Goal: Navigation & Orientation: Find specific page/section

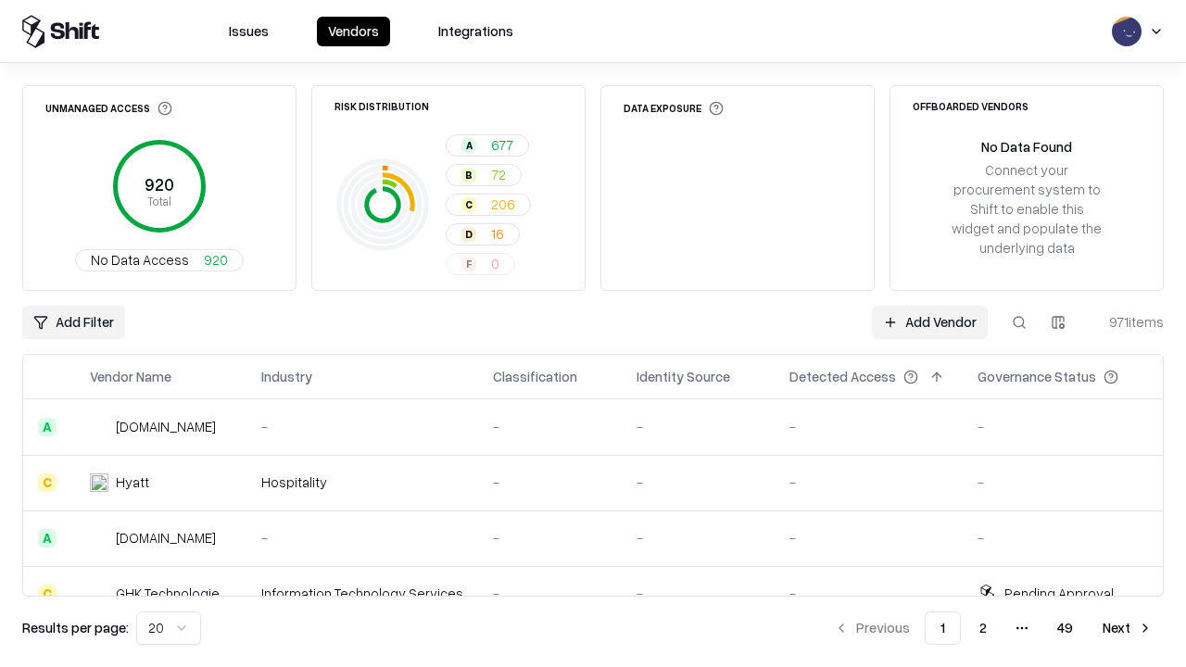
click at [169, 628] on html "Issues Vendors Integrations Unmanaged Access 920 Total No Data Access 920 Risk …" at bounding box center [593, 333] width 1186 height 667
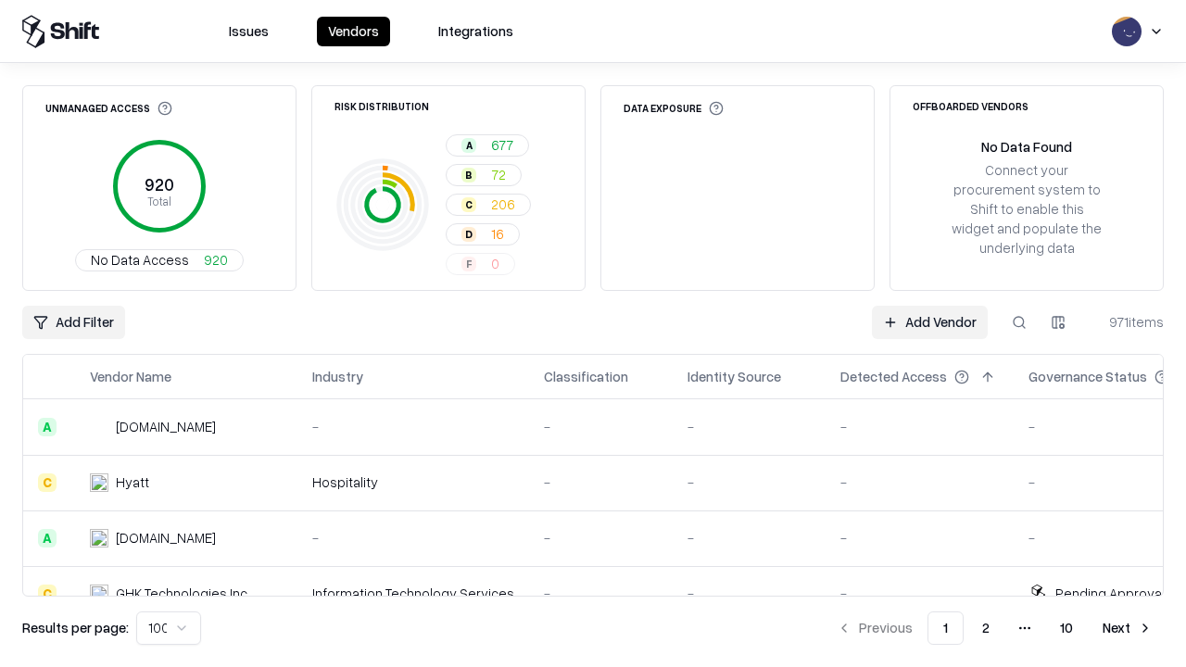
click at [1127, 628] on button "Next" at bounding box center [1127, 627] width 72 height 33
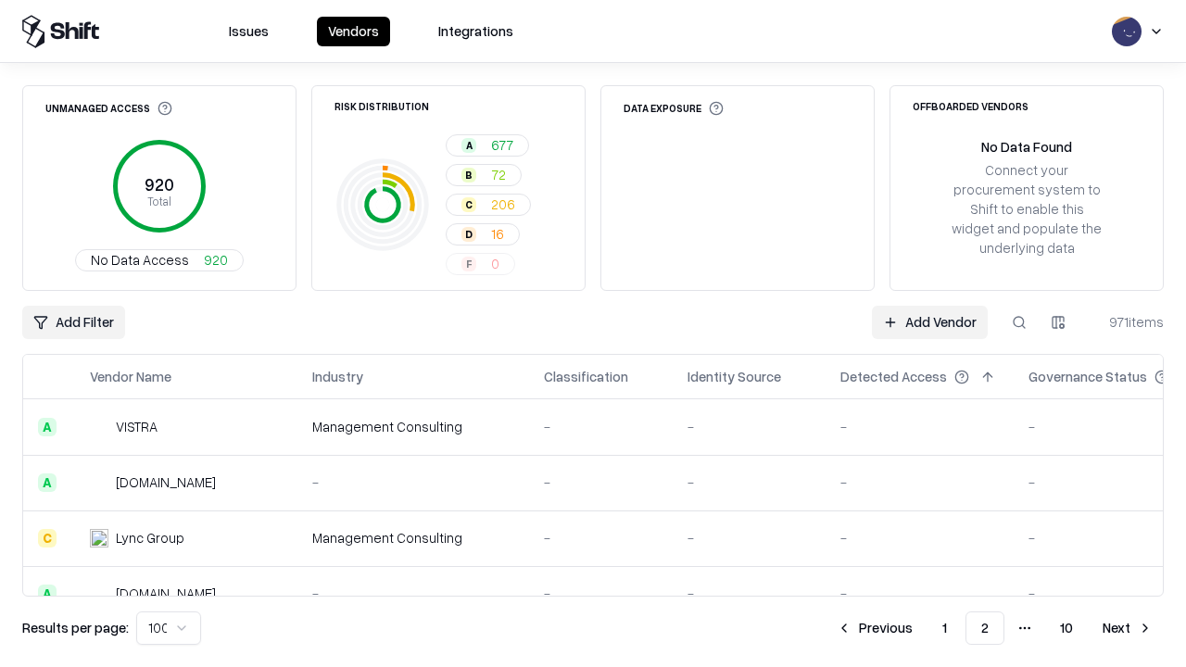
click at [1127, 628] on button "Next" at bounding box center [1127, 627] width 72 height 33
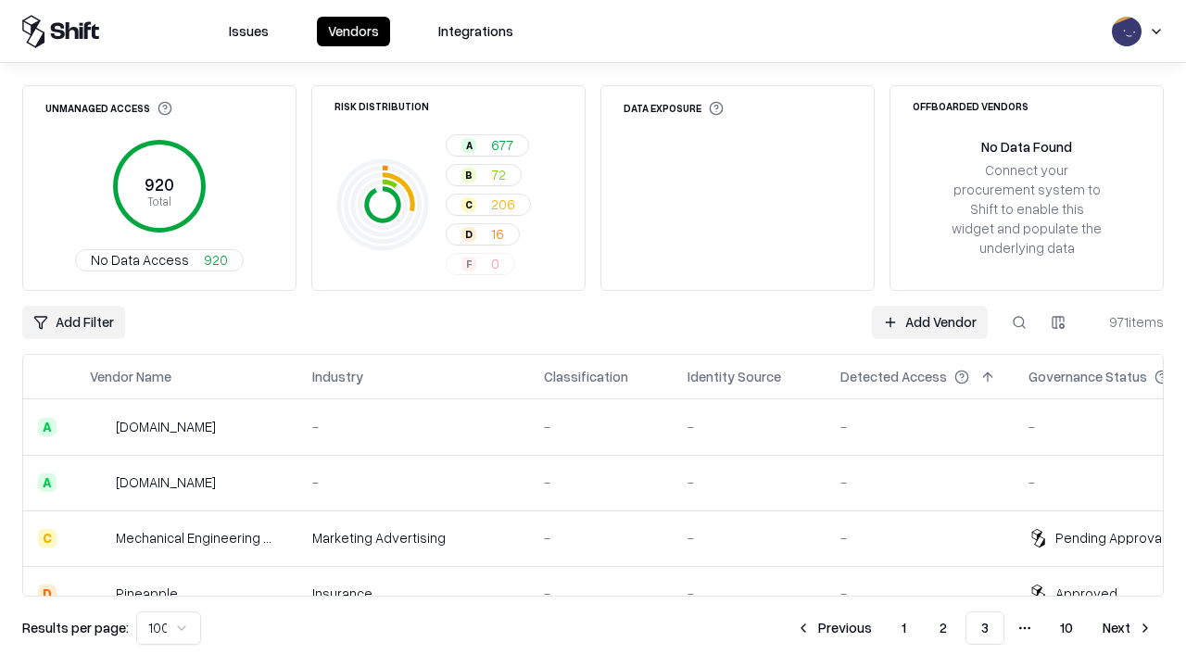
click at [1127, 628] on button "Next" at bounding box center [1127, 627] width 72 height 33
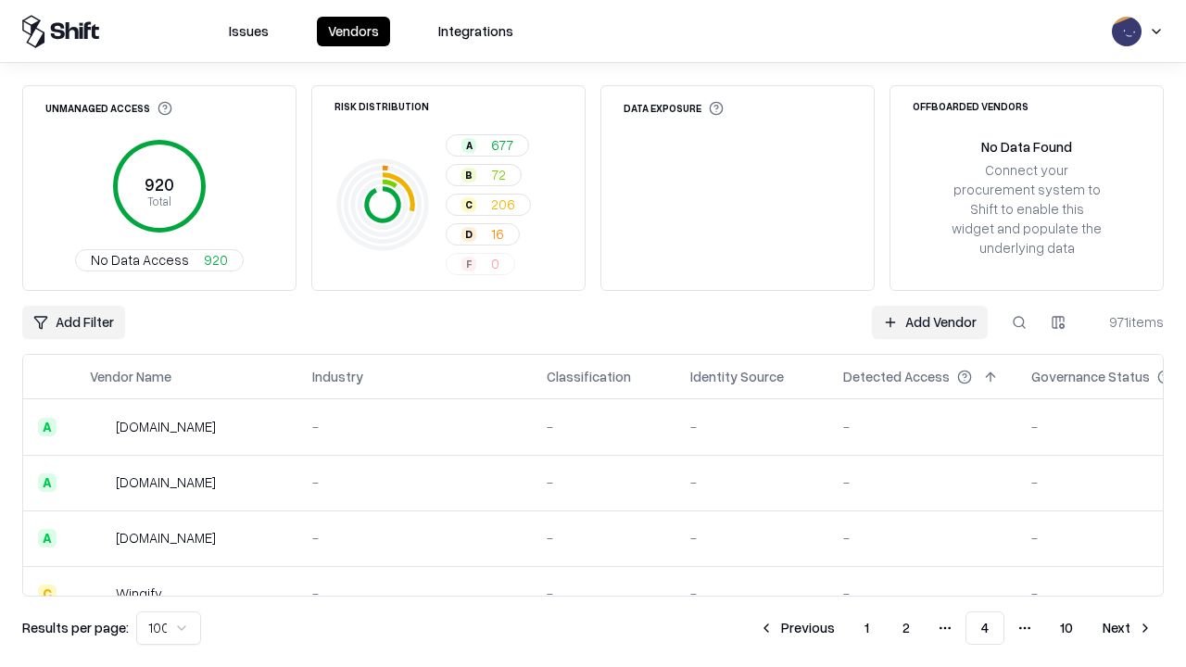
click at [1127, 628] on button "Next" at bounding box center [1127, 627] width 72 height 33
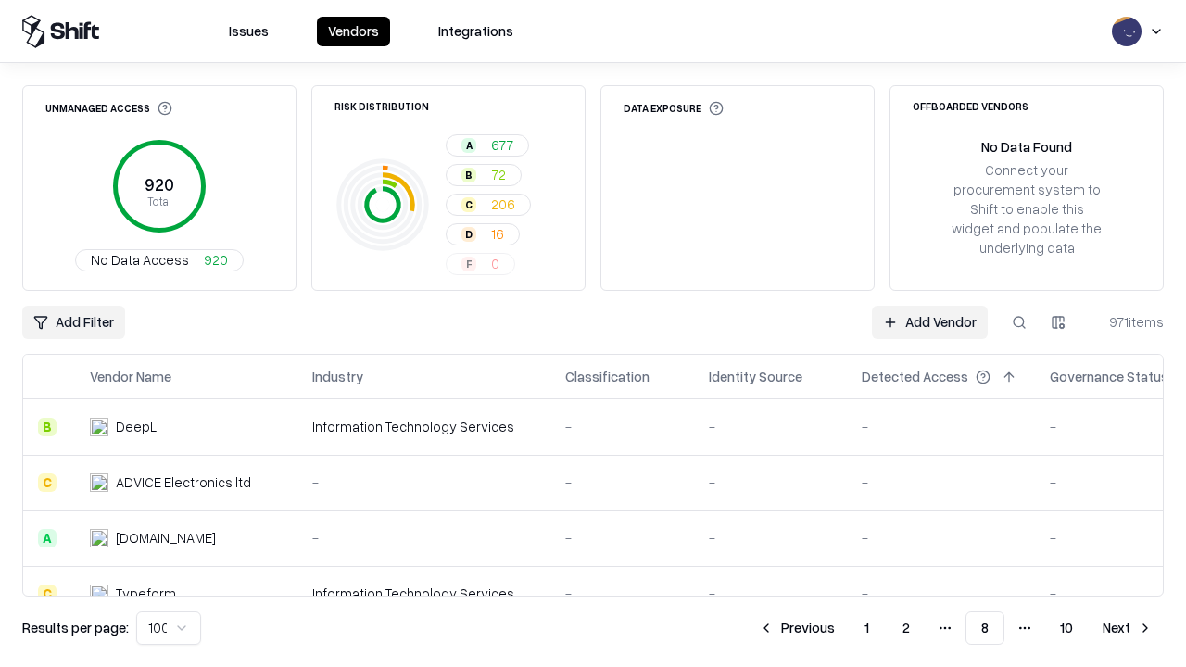
click at [1127, 628] on button "Next" at bounding box center [1127, 627] width 72 height 33
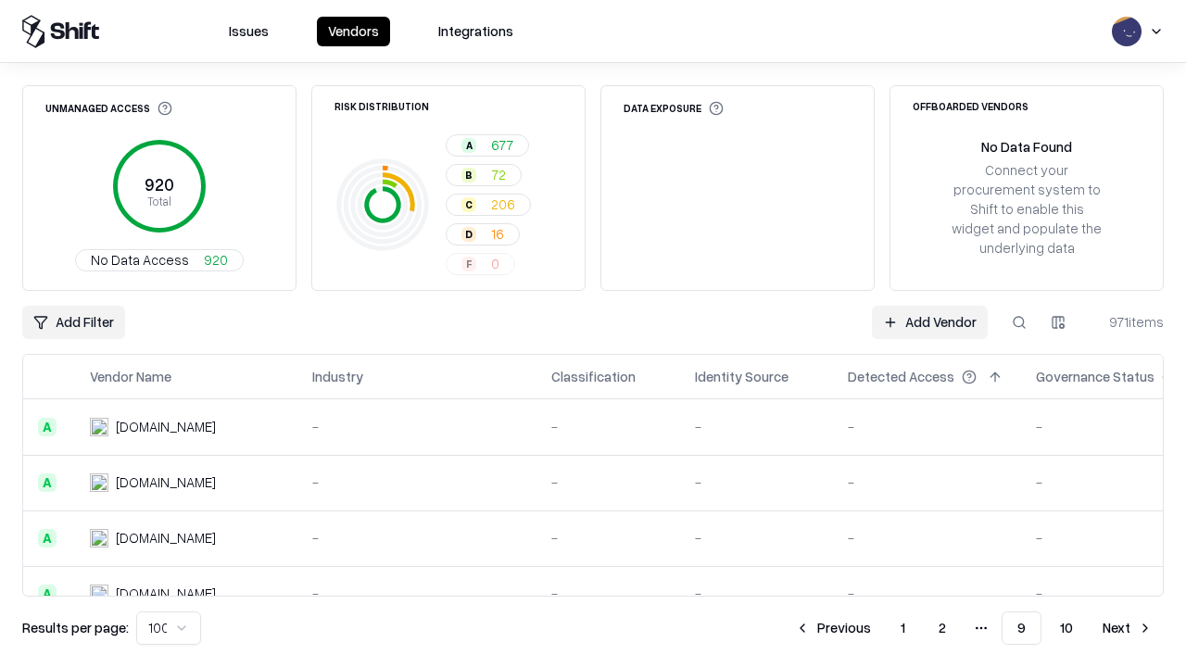
click at [1127, 628] on button "Next" at bounding box center [1127, 627] width 72 height 33
click at [875, 628] on button "Previous" at bounding box center [874, 627] width 98 height 33
click at [833, 628] on button "Previous" at bounding box center [833, 627] width 98 height 33
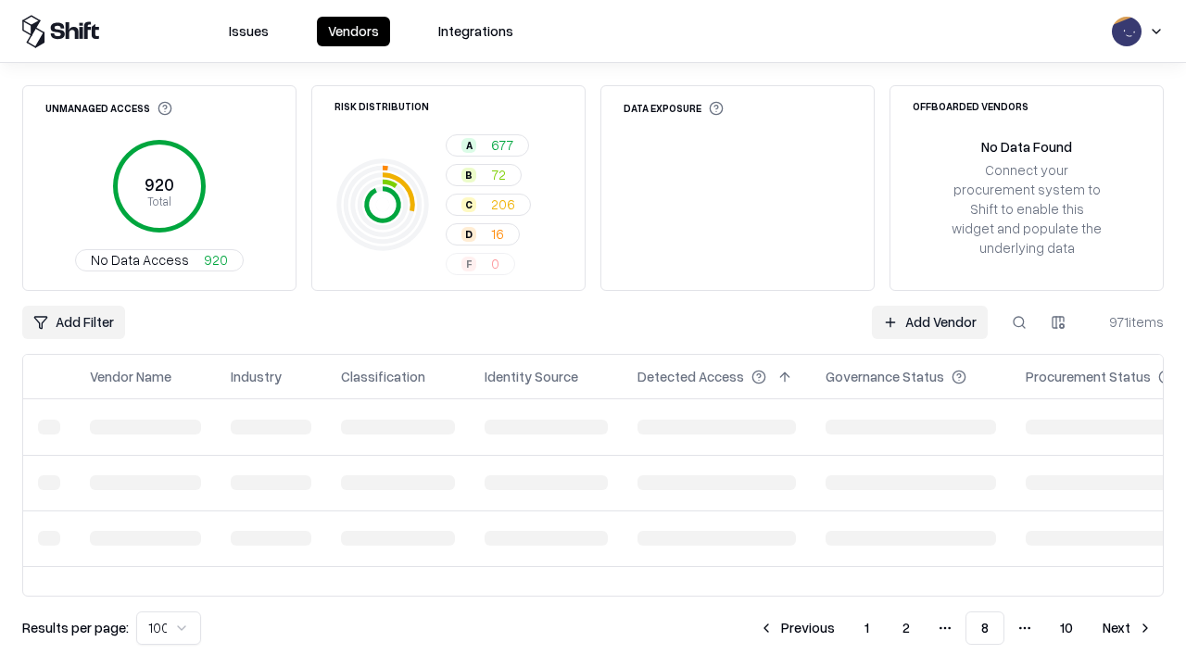
click at [797, 628] on button "Previous" at bounding box center [797, 627] width 98 height 33
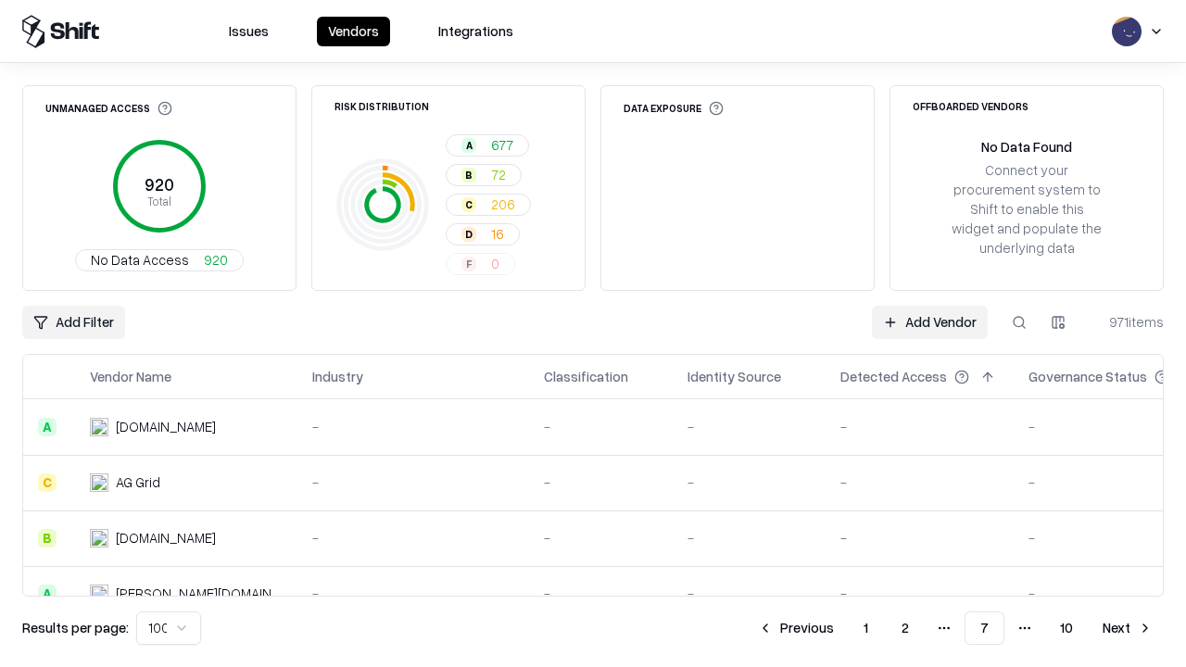
click at [796, 628] on button "Previous" at bounding box center [796, 627] width 98 height 33
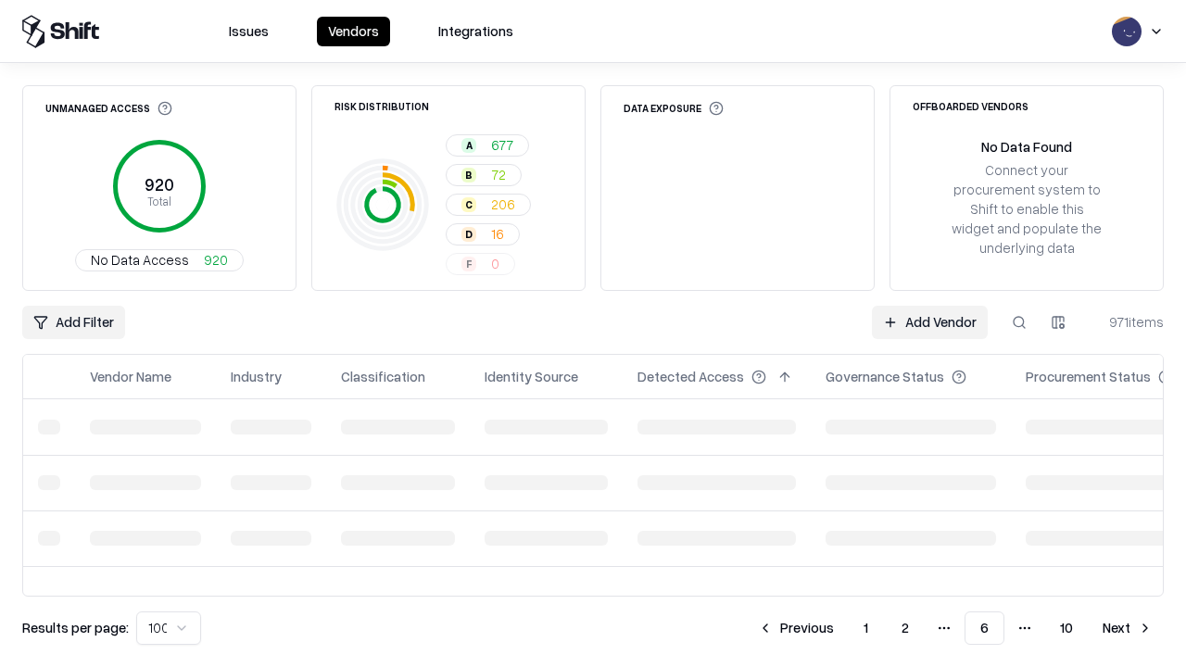
click at [796, 628] on button "Previous" at bounding box center [796, 627] width 98 height 33
